Goal: Task Accomplishment & Management: Complete application form

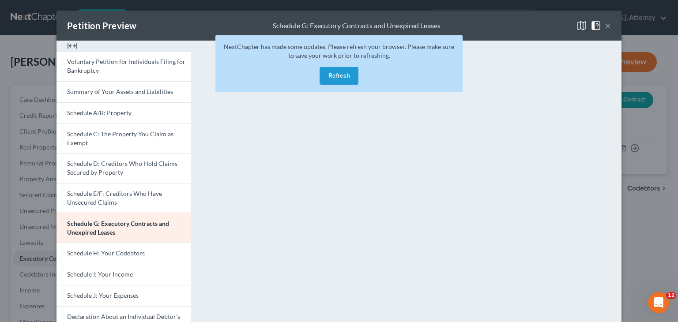
click at [340, 69] on button "Refresh" at bounding box center [338, 76] width 39 height 18
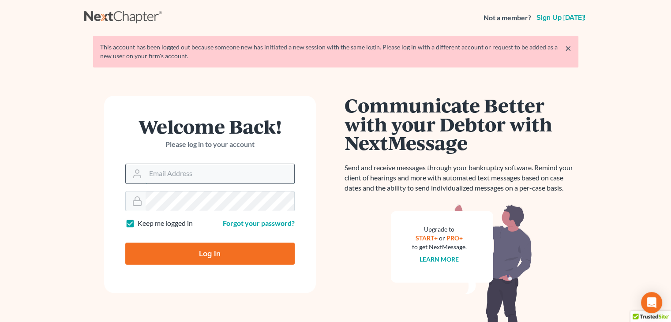
click at [196, 172] on input "Email Address" at bounding box center [220, 173] width 149 height 19
type input "[EMAIL_ADDRESS][DOMAIN_NAME]"
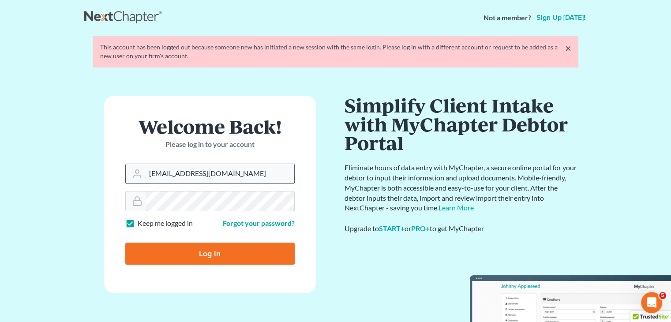
click at [125, 243] on input "Log In" at bounding box center [209, 254] width 169 height 22
type input "Thinking..."
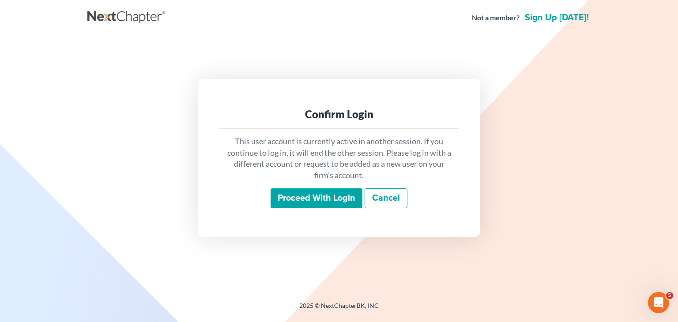
click at [323, 197] on input "Proceed with login" at bounding box center [316, 198] width 92 height 20
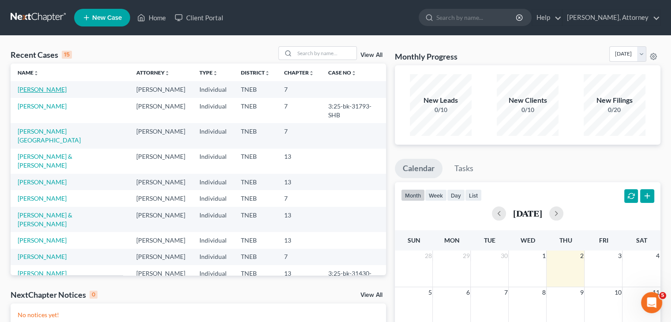
click at [67, 89] on link "[PERSON_NAME]" at bounding box center [42, 90] width 49 height 8
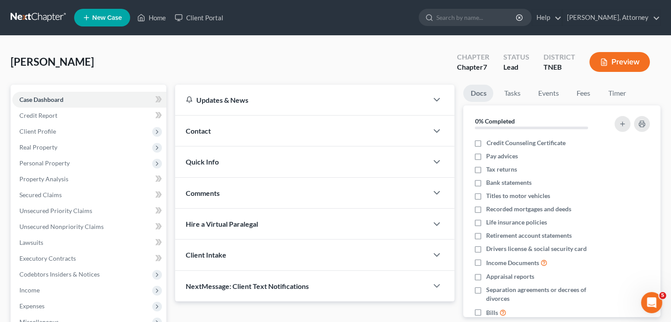
click at [630, 60] on button "Preview" at bounding box center [619, 62] width 60 height 20
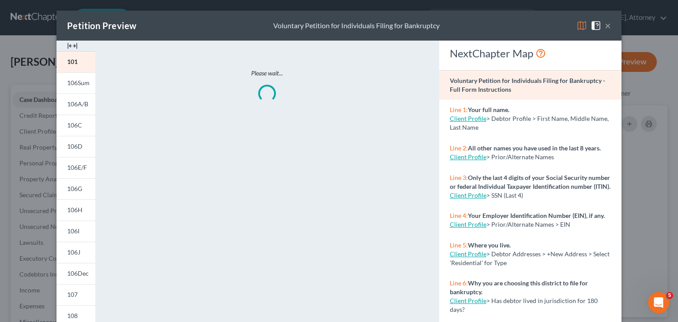
click at [579, 23] on img at bounding box center [581, 25] width 11 height 11
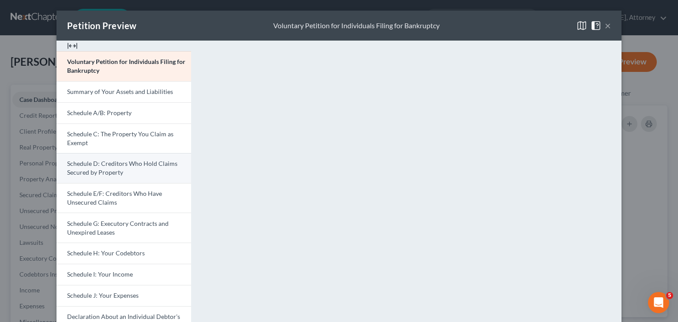
scroll to position [76, 0]
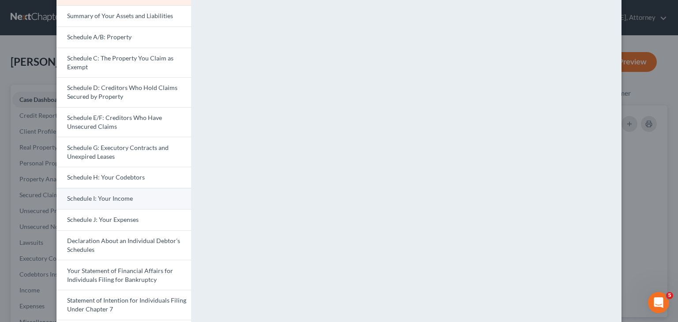
click at [108, 195] on span "Schedule I: Your Income" at bounding box center [100, 199] width 66 height 8
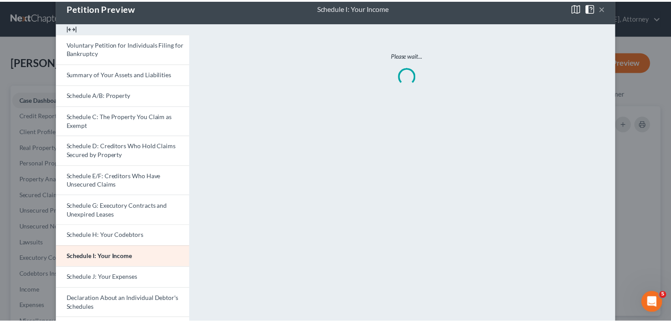
scroll to position [18, 0]
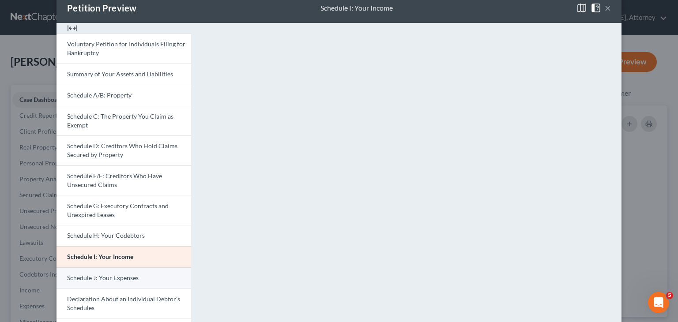
click at [106, 274] on span "Schedule J: Your Expenses" at bounding box center [102, 278] width 71 height 8
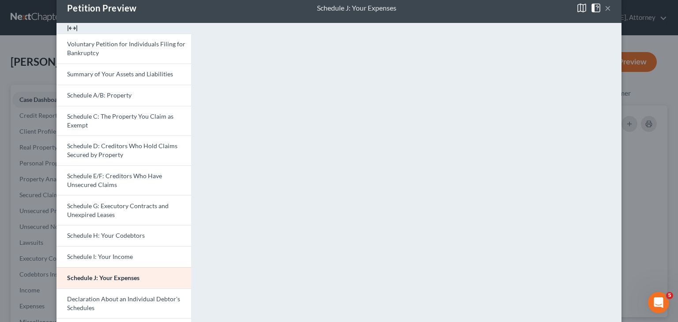
click at [605, 9] on button "×" at bounding box center [607, 8] width 6 height 11
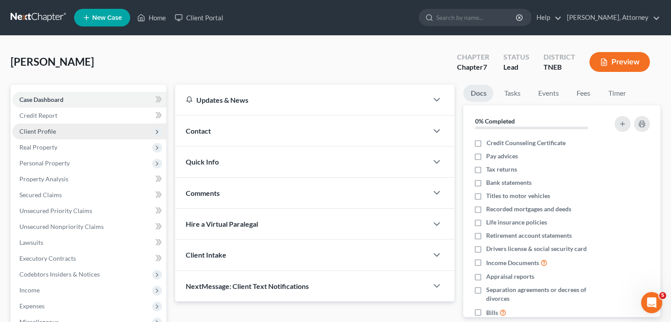
click at [53, 131] on span "Client Profile" at bounding box center [37, 132] width 37 height 8
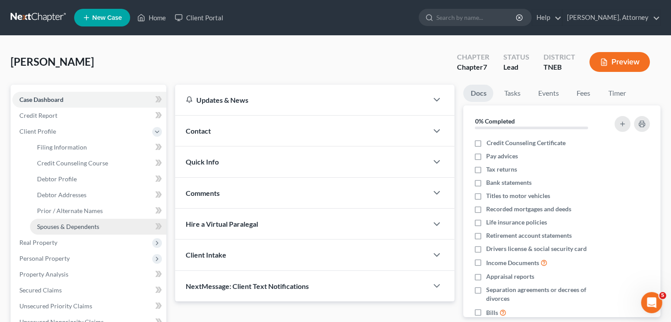
click at [56, 226] on span "Spouses & Dependents" at bounding box center [68, 227] width 62 height 8
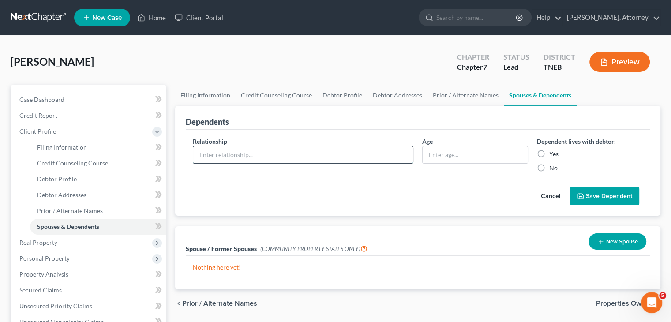
click at [280, 152] on input "text" at bounding box center [303, 154] width 220 height 17
type input "Son"
type input "l"
type input "17"
click at [549, 152] on label "Yes" at bounding box center [553, 154] width 9 height 9
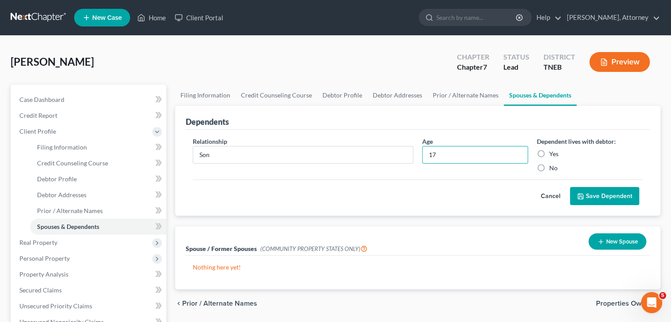
click at [553, 152] on input "Yes" at bounding box center [556, 153] width 6 height 6
radio input "true"
click at [585, 195] on button "Save Dependent" at bounding box center [604, 196] width 69 height 19
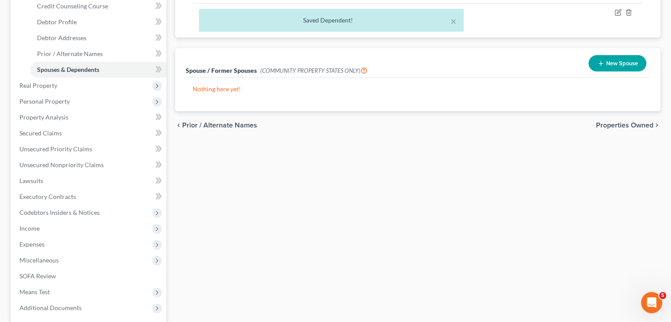
scroll to position [242, 0]
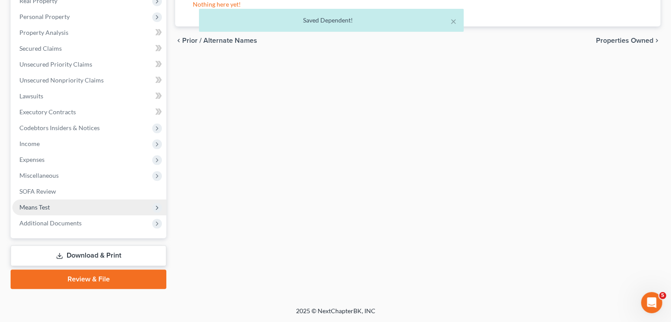
click at [60, 207] on span "Means Test" at bounding box center [89, 207] width 154 height 16
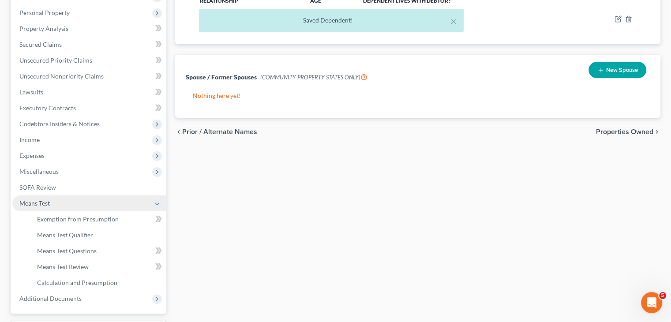
scroll to position [146, 0]
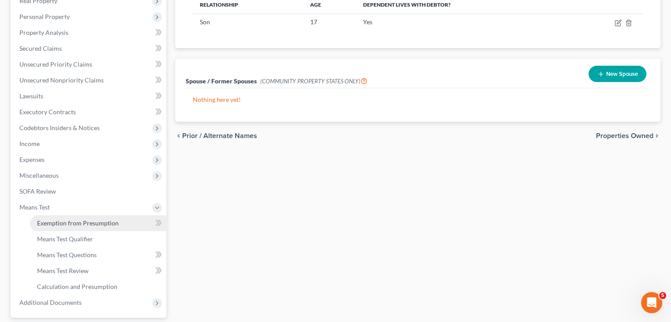
click at [71, 221] on span "Exemption from Presumption" at bounding box center [78, 223] width 82 height 8
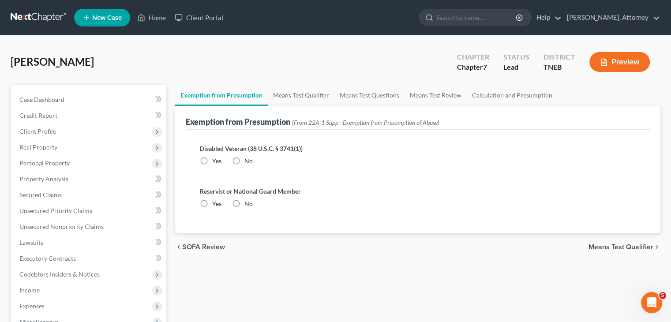
click at [244, 160] on label "No" at bounding box center [248, 161] width 8 height 9
click at [248, 160] on input "No" at bounding box center [251, 160] width 6 height 6
radio input "true"
click at [244, 203] on label "No" at bounding box center [248, 203] width 8 height 9
click at [248, 203] on input "No" at bounding box center [251, 202] width 6 height 6
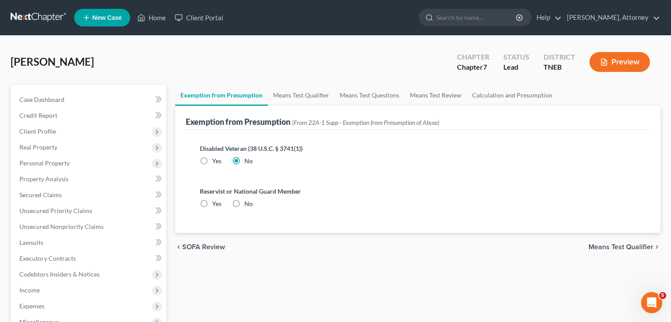
radio input "true"
click at [603, 251] on div "chevron_left SOFA Review Means Test Qualifier chevron_right" at bounding box center [417, 247] width 485 height 28
click at [613, 246] on span "Means Test Qualifier" at bounding box center [621, 247] width 65 height 7
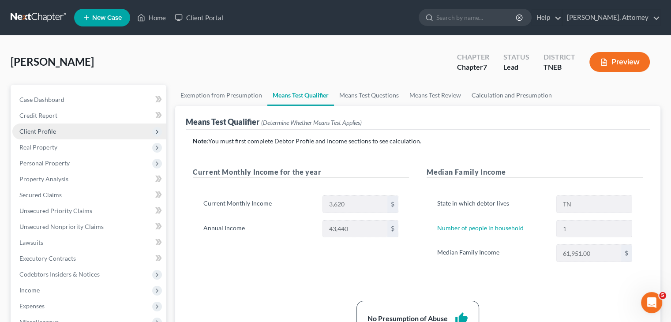
click at [42, 133] on span "Client Profile" at bounding box center [37, 132] width 37 height 8
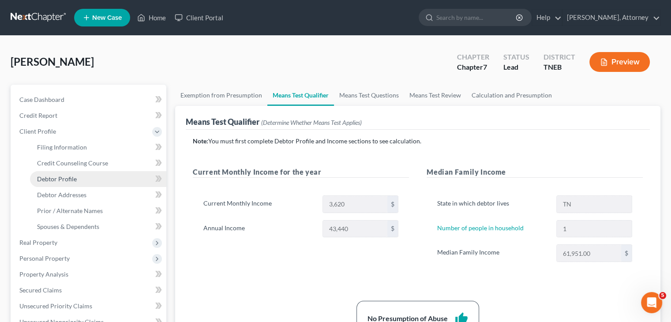
click at [60, 173] on link "Debtor Profile" at bounding box center [98, 179] width 136 height 16
select select "3"
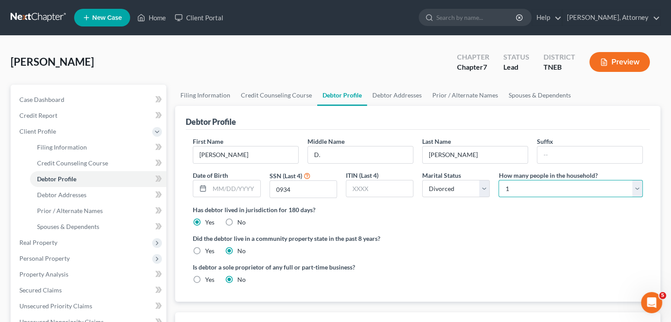
click at [606, 191] on select "Select 1 2 3 4 5 6 7 8 9 10 11 12 13 14 15 16 17 18 19 20" at bounding box center [571, 189] width 144 height 18
select select "1"
click at [499, 180] on select "Select 1 2 3 4 5 6 7 8 9 10 11 12 13 14 15 16 17 18 19 20" at bounding box center [571, 189] width 144 height 18
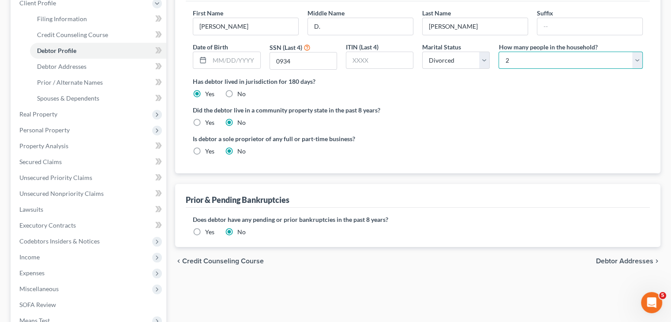
scroll to position [129, 0]
click at [616, 258] on span "Debtor Addresses" at bounding box center [624, 260] width 57 height 7
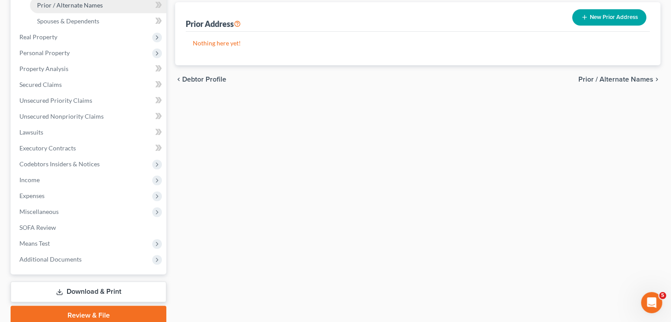
scroll to position [206, 0]
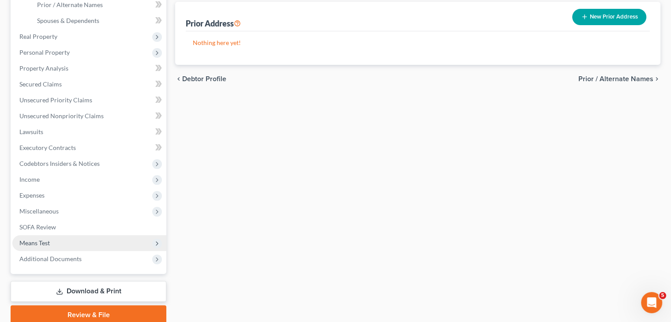
click at [35, 244] on span "Means Test" at bounding box center [34, 243] width 30 height 8
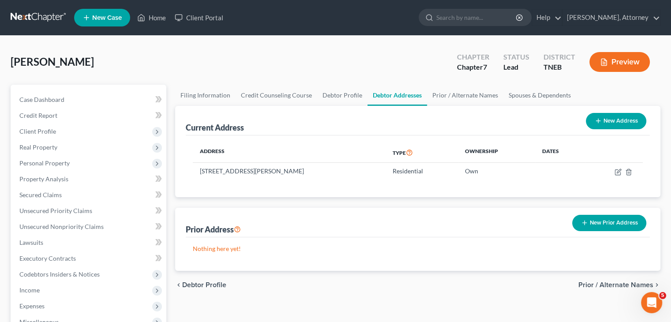
scroll to position [188, 0]
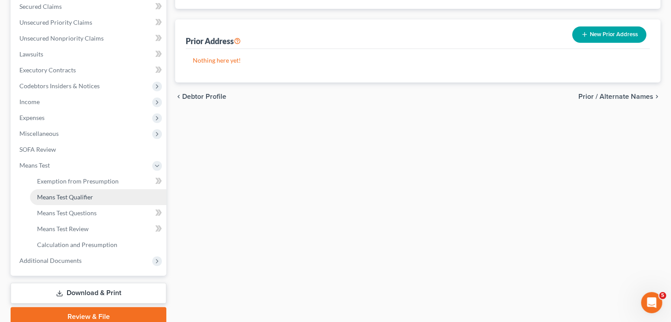
click at [73, 193] on span "Means Test Qualifier" at bounding box center [65, 197] width 56 height 8
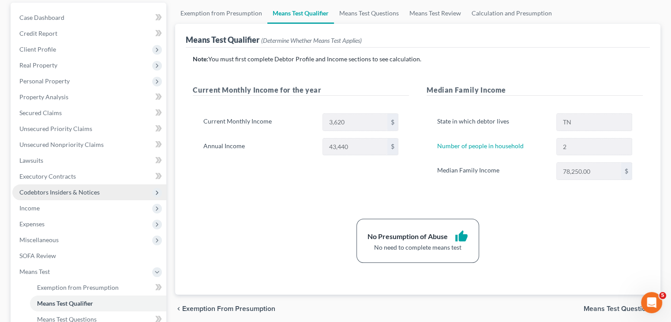
scroll to position [81, 0]
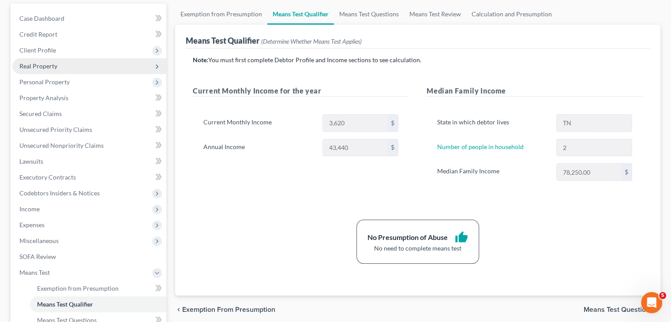
click at [46, 66] on span "Real Property" at bounding box center [38, 66] width 38 height 8
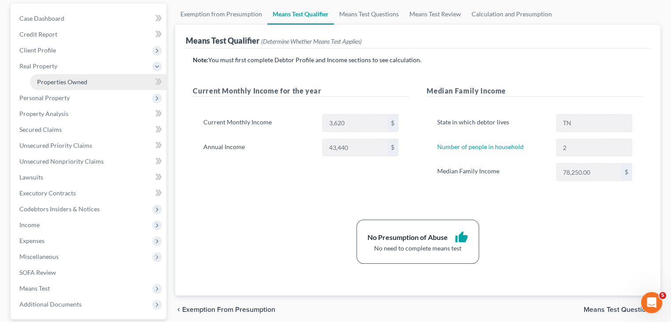
click at [76, 82] on span "Properties Owned" at bounding box center [62, 82] width 50 height 8
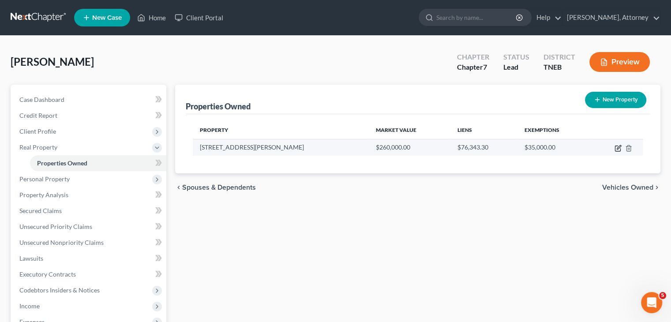
click at [618, 149] on icon "button" at bounding box center [619, 147] width 4 height 4
select select "44"
select select "46"
select select "3"
select select "2"
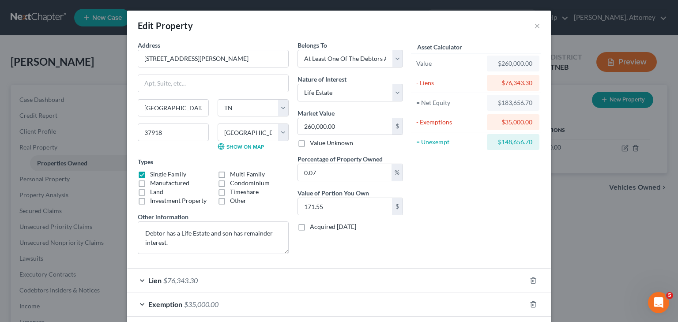
scroll to position [42, 0]
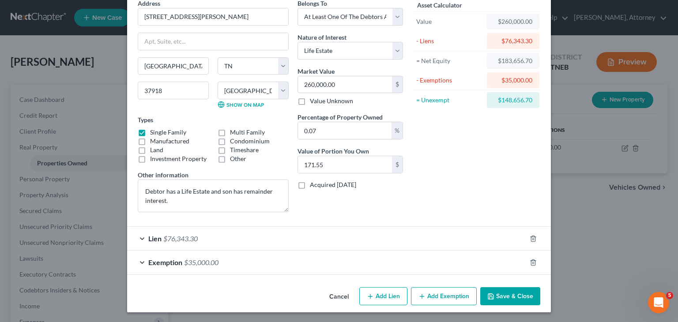
click at [335, 293] on button "Cancel" at bounding box center [339, 297] width 34 height 18
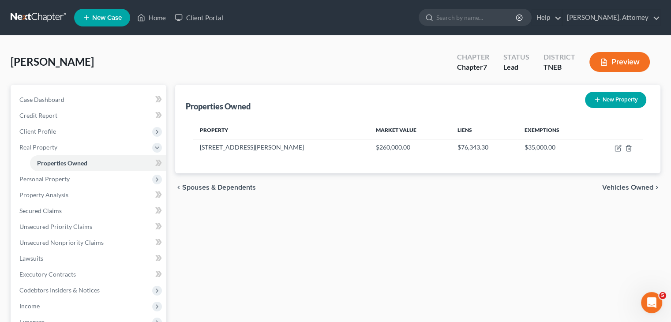
click at [620, 57] on button "Preview" at bounding box center [619, 62] width 60 height 20
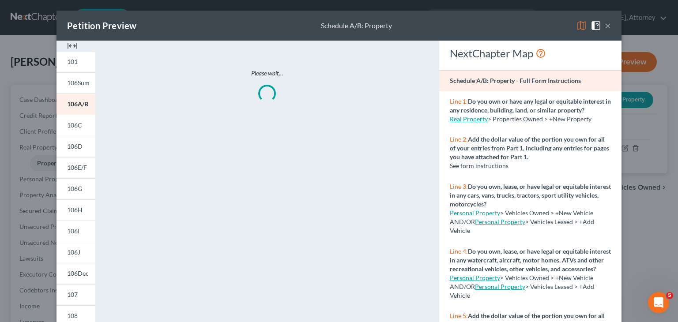
click at [581, 24] on img at bounding box center [581, 25] width 11 height 11
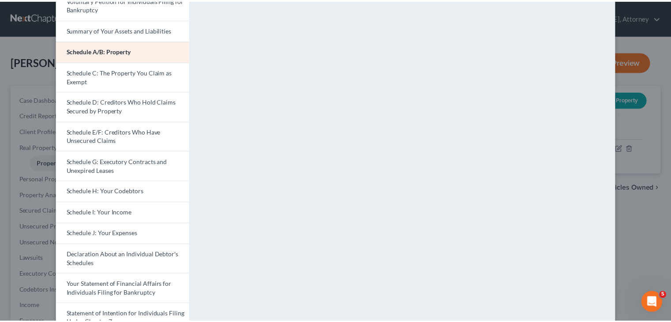
scroll to position [0, 0]
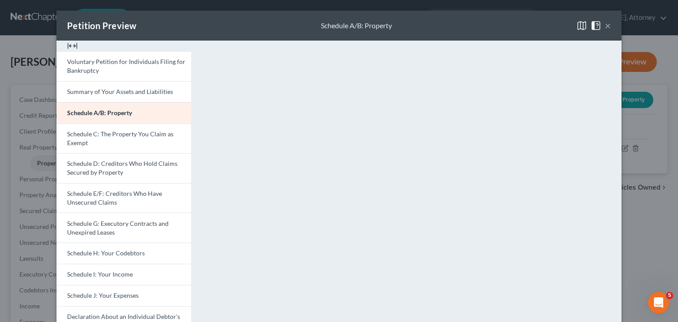
click at [604, 27] on button "×" at bounding box center [607, 25] width 6 height 11
